Goal: Information Seeking & Learning: Learn about a topic

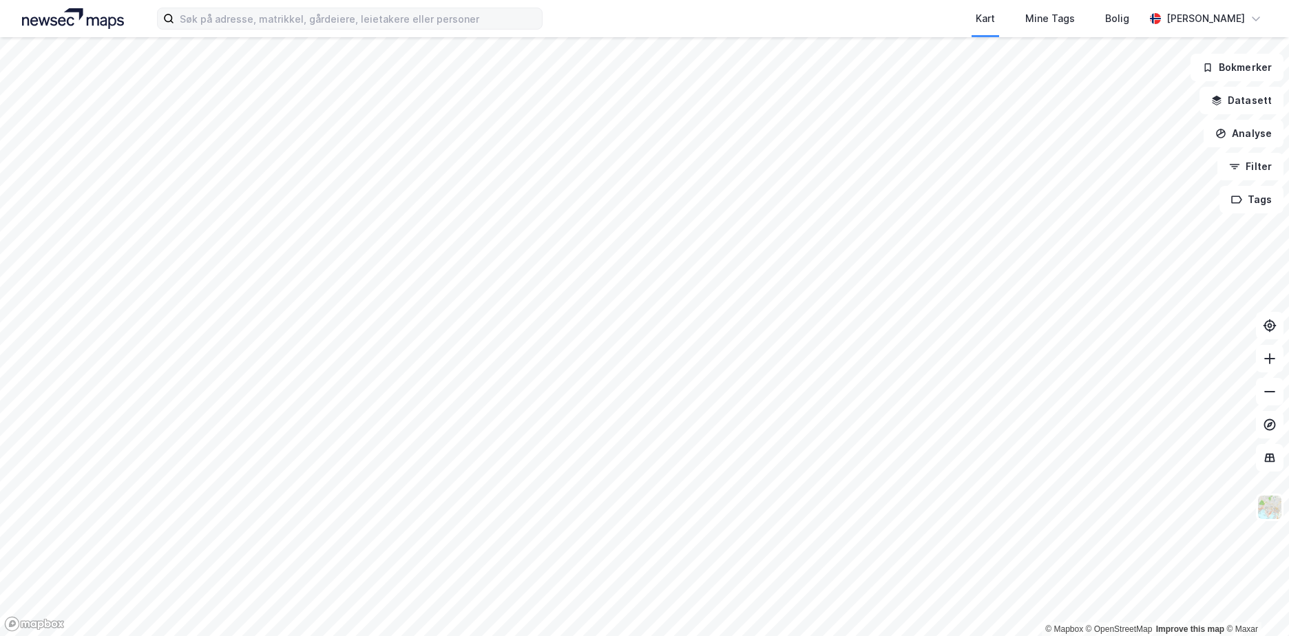
click at [450, 29] on label at bounding box center [349, 19] width 385 height 22
click at [450, 29] on input at bounding box center [358, 18] width 368 height 21
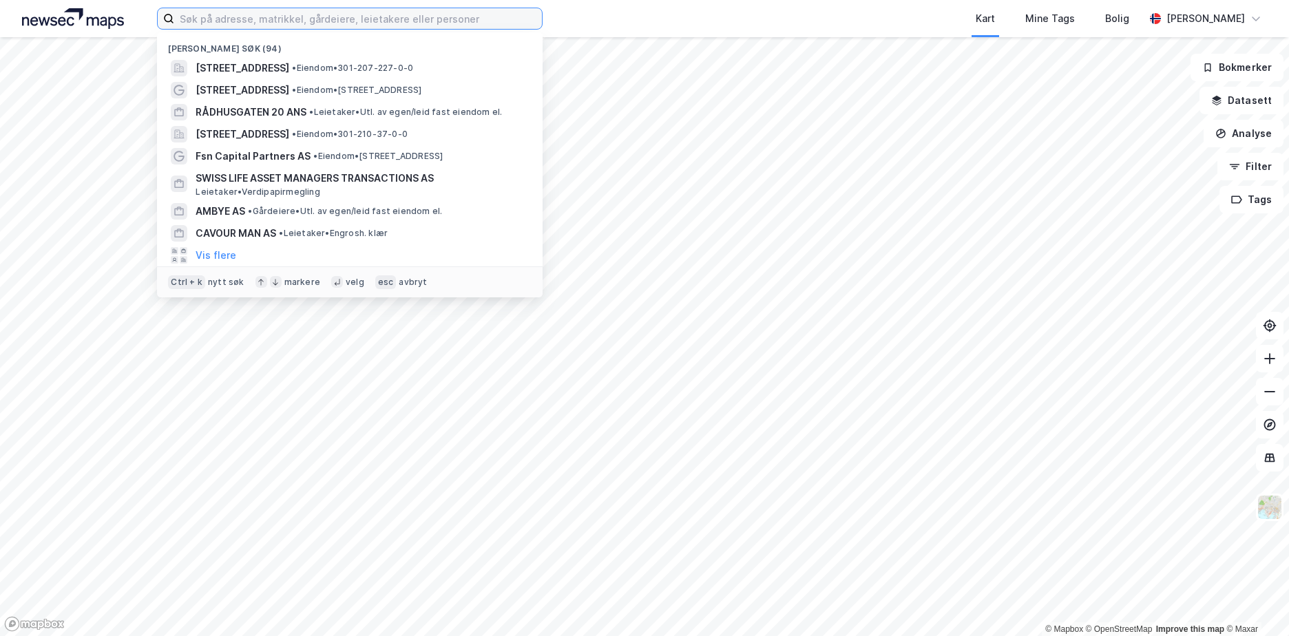
click at [456, 17] on input at bounding box center [358, 18] width 368 height 21
paste input "[STREET_ADDRESS]"
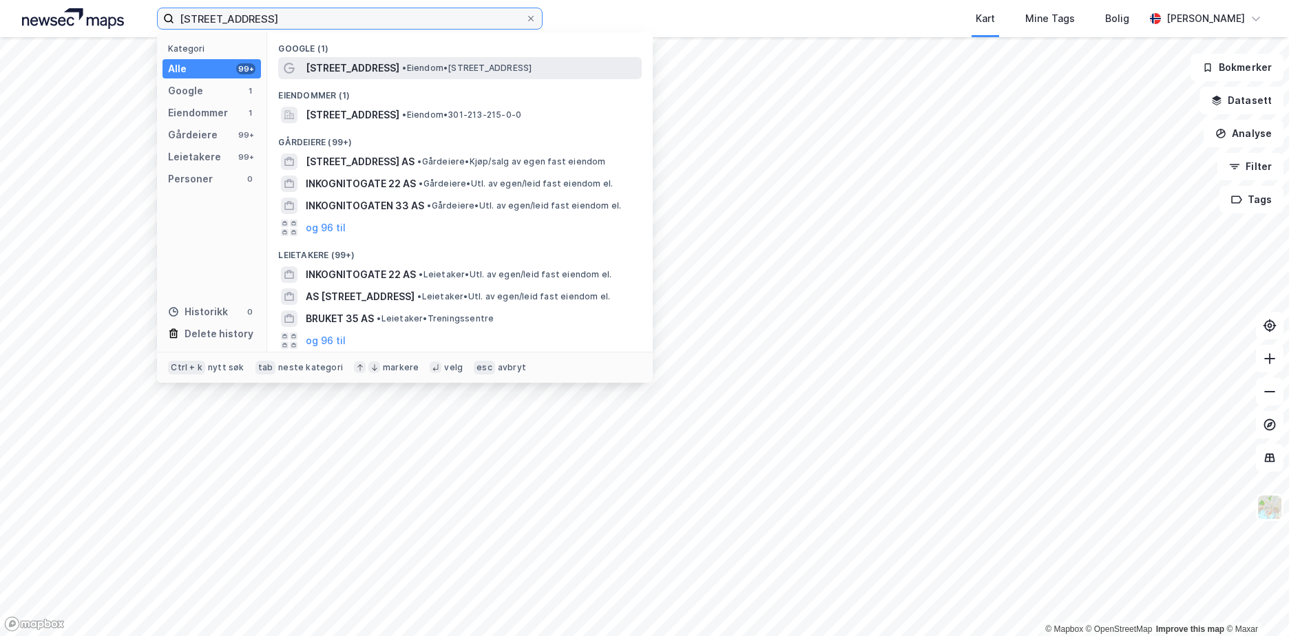
type input "[STREET_ADDRESS]"
click at [355, 70] on span "[STREET_ADDRESS]" at bounding box center [353, 68] width 94 height 17
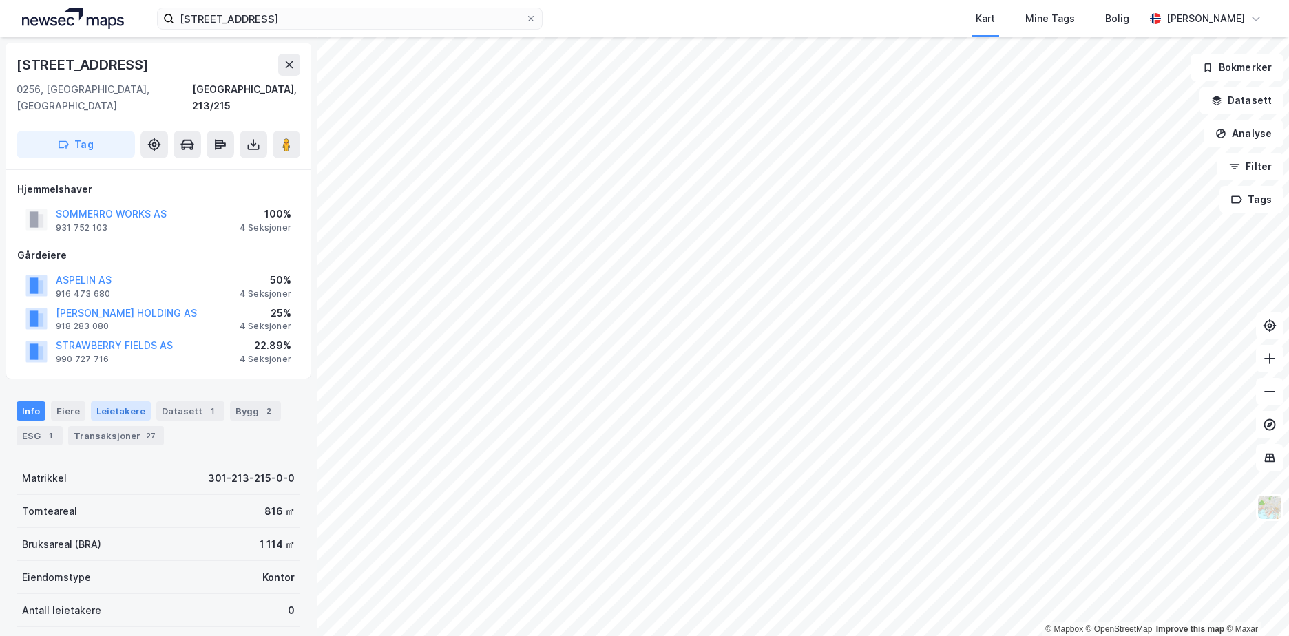
click at [125, 401] on div "Leietakere" at bounding box center [121, 410] width 60 height 19
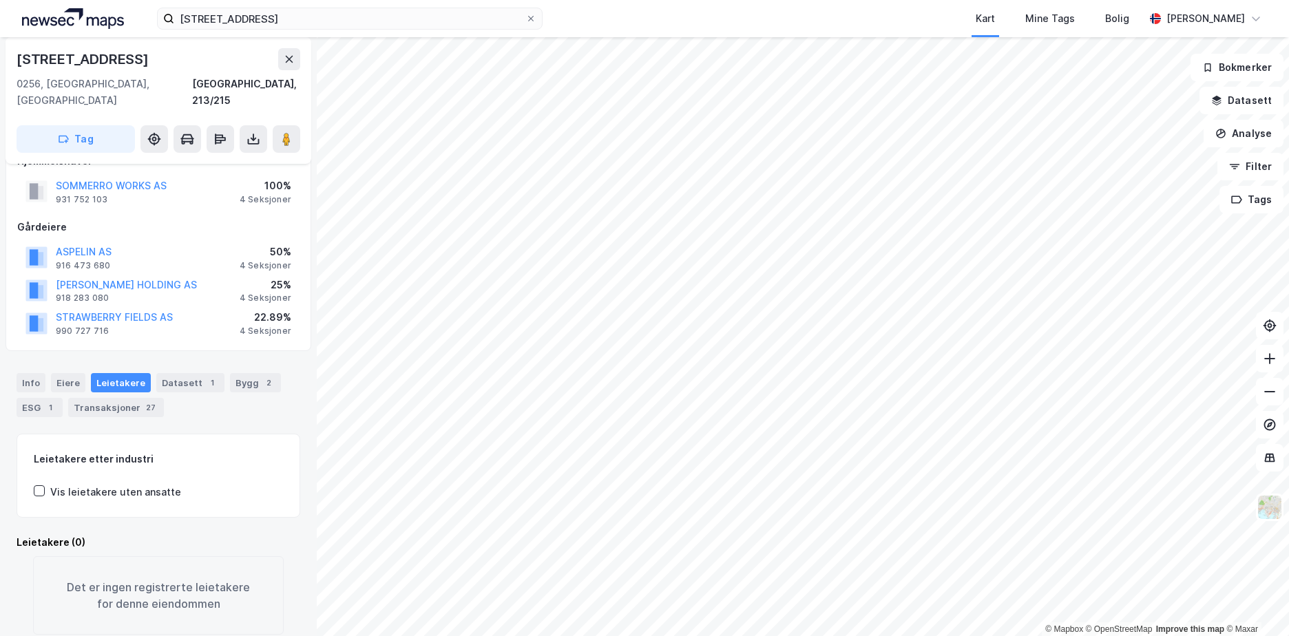
scroll to position [43, 0]
